Goal: Information Seeking & Learning: Learn about a topic

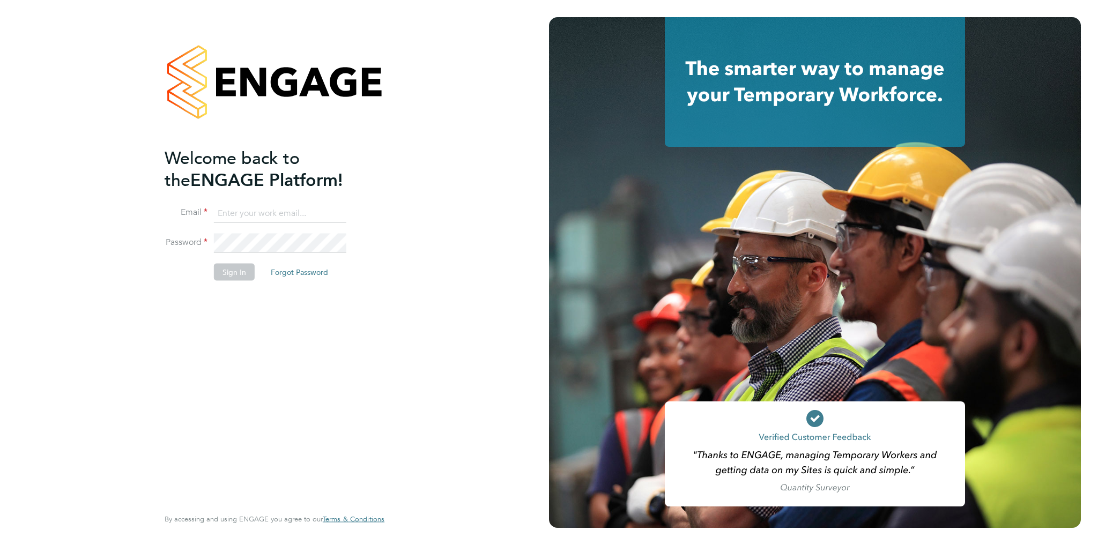
type input "amelia.tuffen@randstadcpe.com"
click at [222, 271] on button "Sign In" at bounding box center [234, 272] width 41 height 17
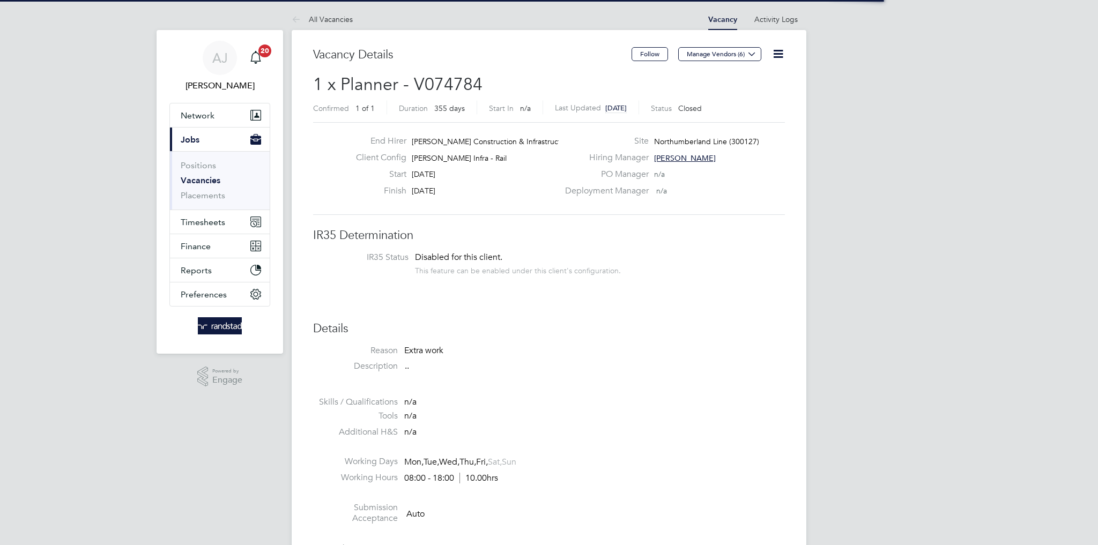
scroll to position [32, 75]
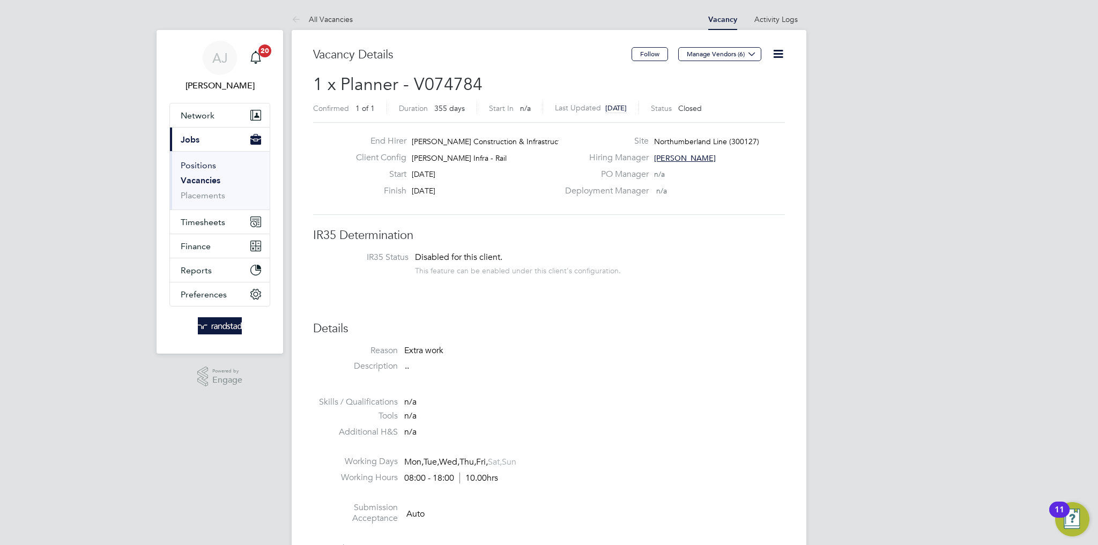
click at [200, 166] on link "Positions" at bounding box center [198, 165] width 35 height 10
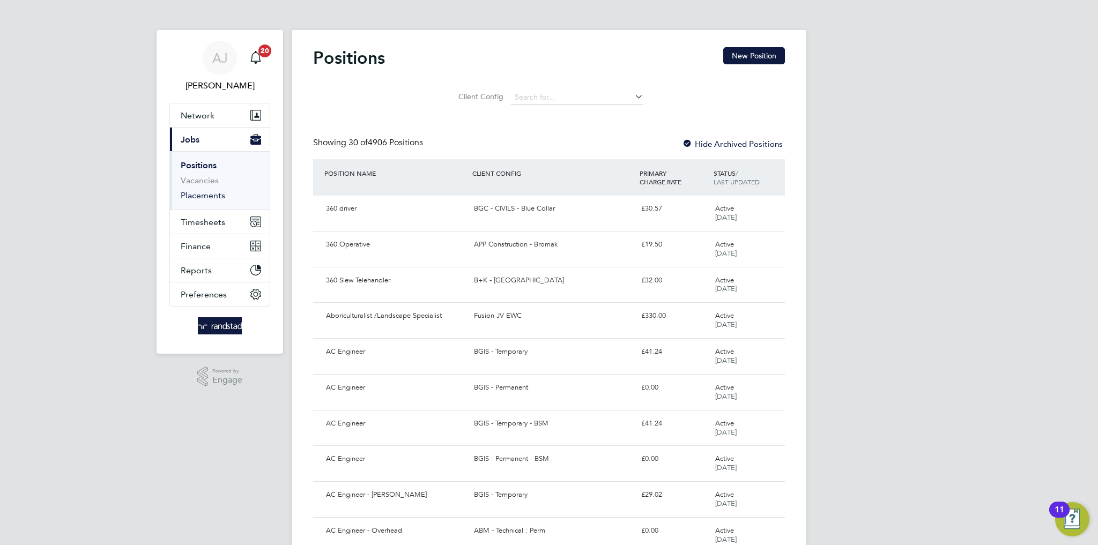
click at [206, 197] on link "Placements" at bounding box center [203, 195] width 45 height 10
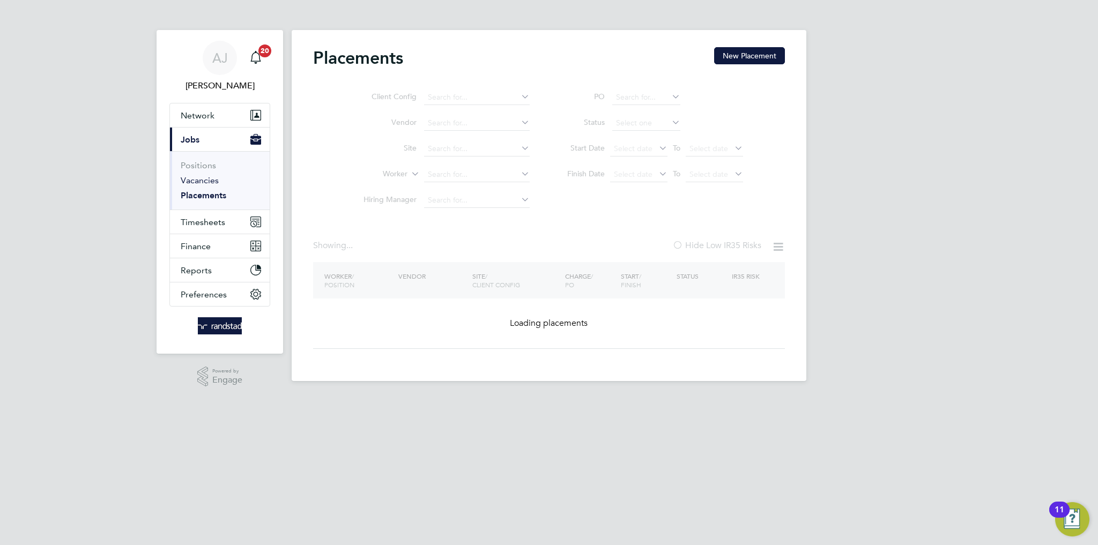
click at [205, 176] on link "Vacancies" at bounding box center [200, 180] width 38 height 10
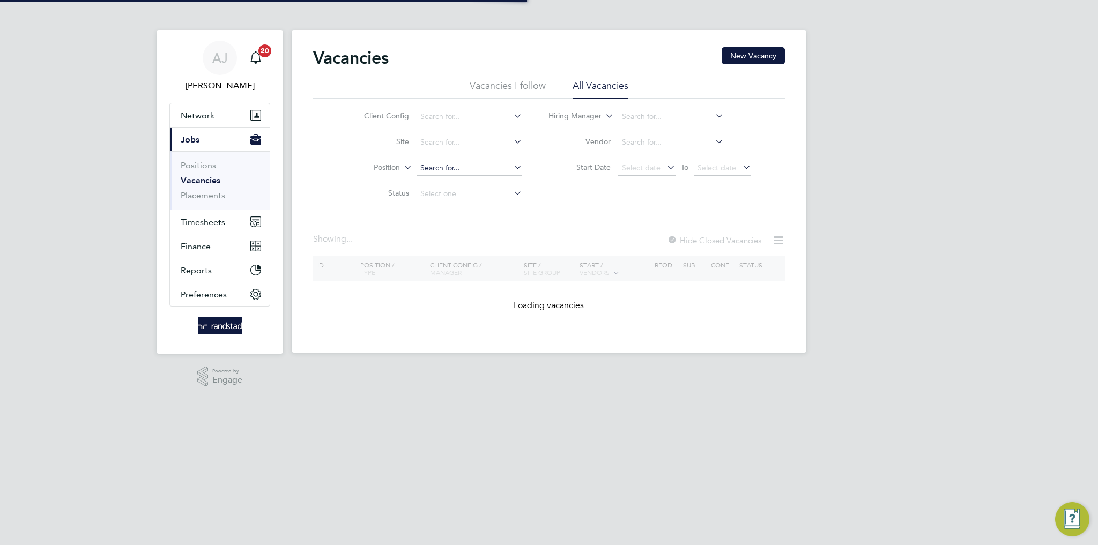
click at [449, 162] on input at bounding box center [470, 168] width 106 height 15
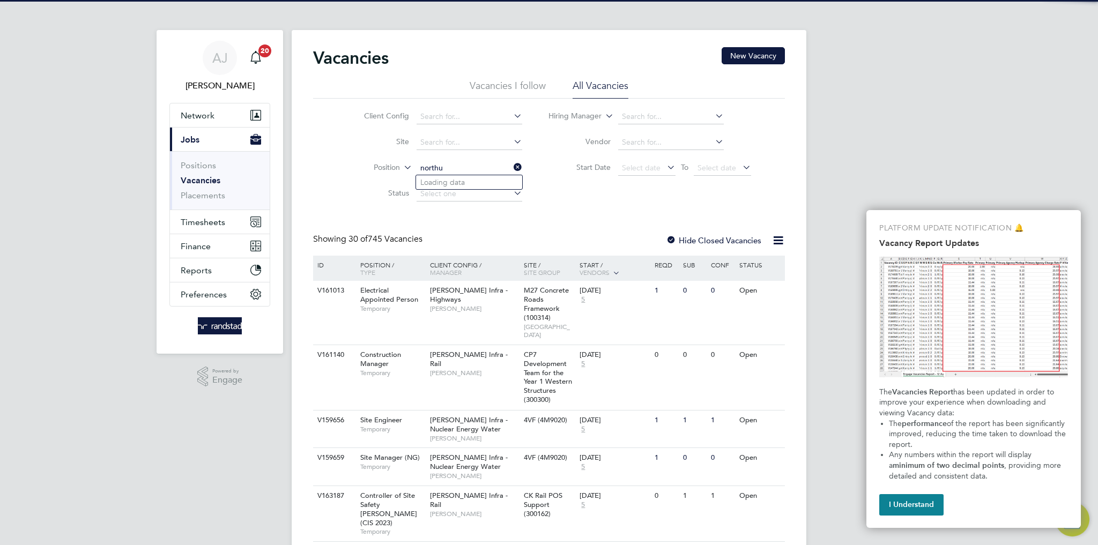
type input "northum"
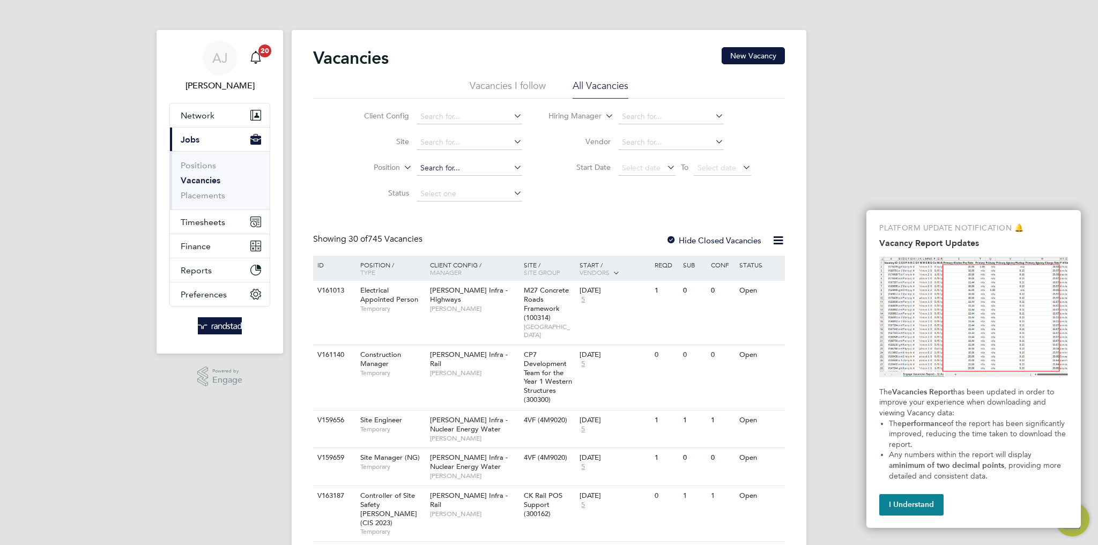
click at [458, 161] on input at bounding box center [470, 168] width 106 height 15
type input "[GEOGRAPHIC_DATA]"
click at [478, 167] on input at bounding box center [470, 168] width 106 height 15
type input "n"
click at [454, 137] on input at bounding box center [470, 142] width 106 height 15
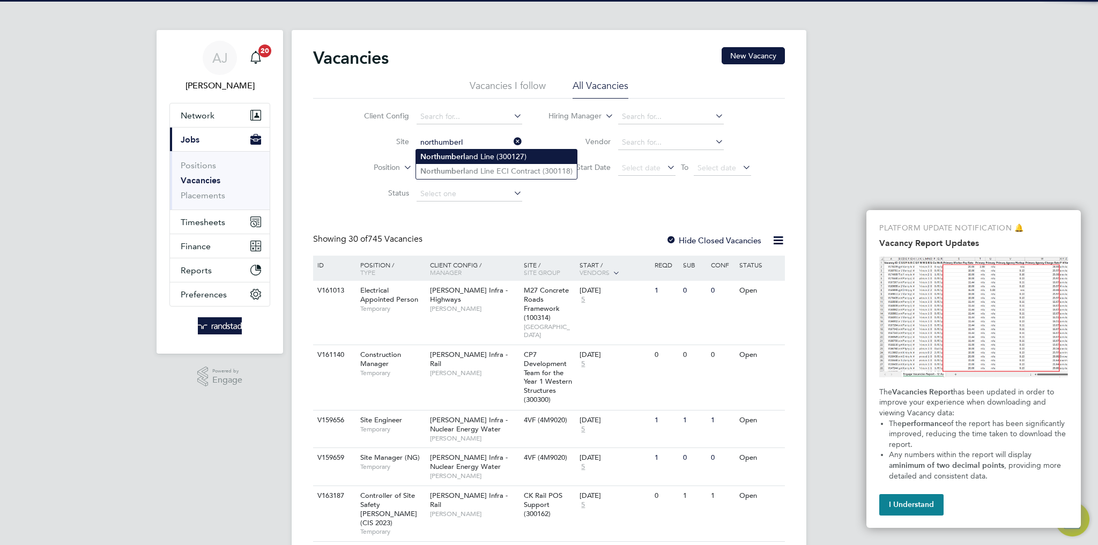
type input "Northumberland Line (300127)"
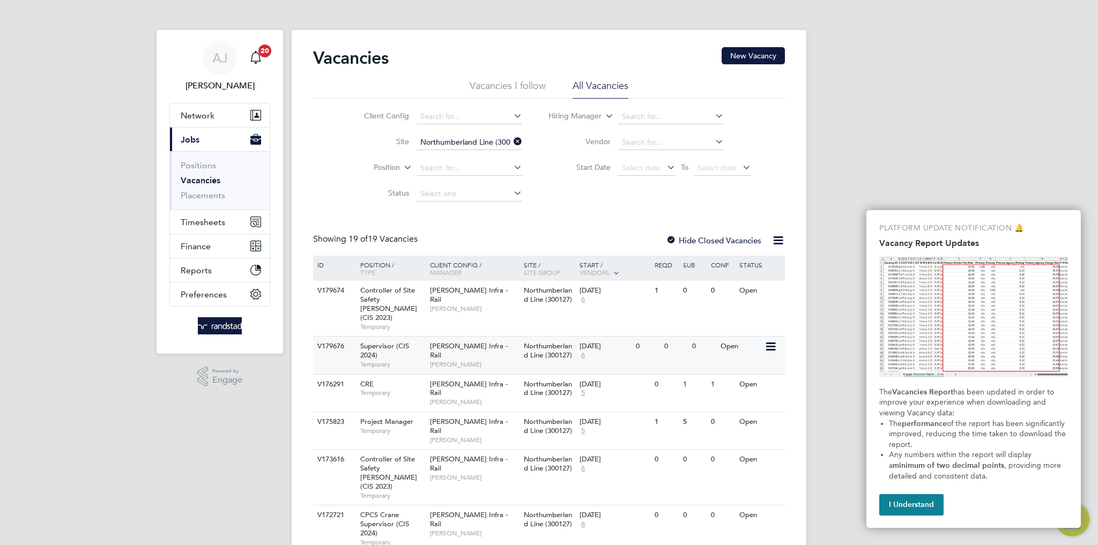
click at [527, 348] on span "Northumberland Line (300127)" at bounding box center [548, 351] width 48 height 18
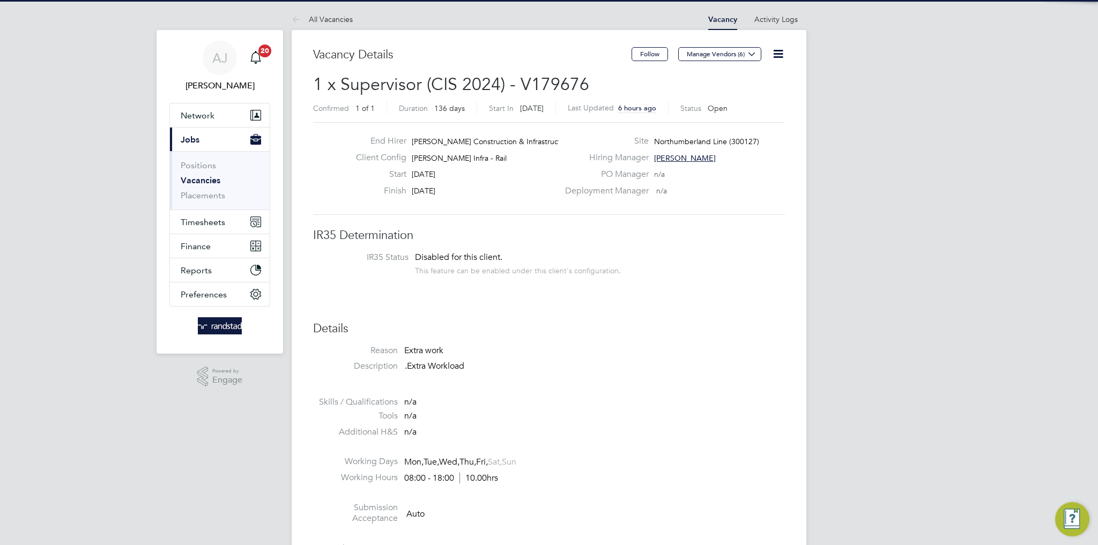
scroll to position [32, 75]
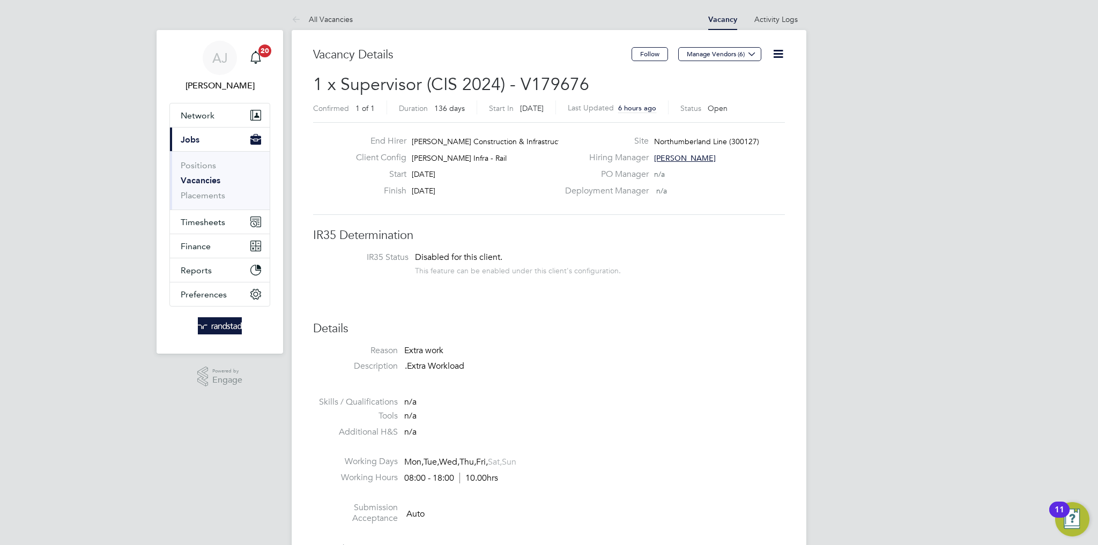
drag, startPoint x: 490, startPoint y: 178, endPoint x: 522, endPoint y: 303, distance: 129.0
click at [409, 204] on div "End Hirer Morgan Sindall Construction & Infrastruct… Client Config Morgan Sinda…" at bounding box center [549, 168] width 472 height 93
click at [603, 369] on p ".Extra Workload" at bounding box center [595, 366] width 380 height 11
